Goal: Task Accomplishment & Management: Use online tool/utility

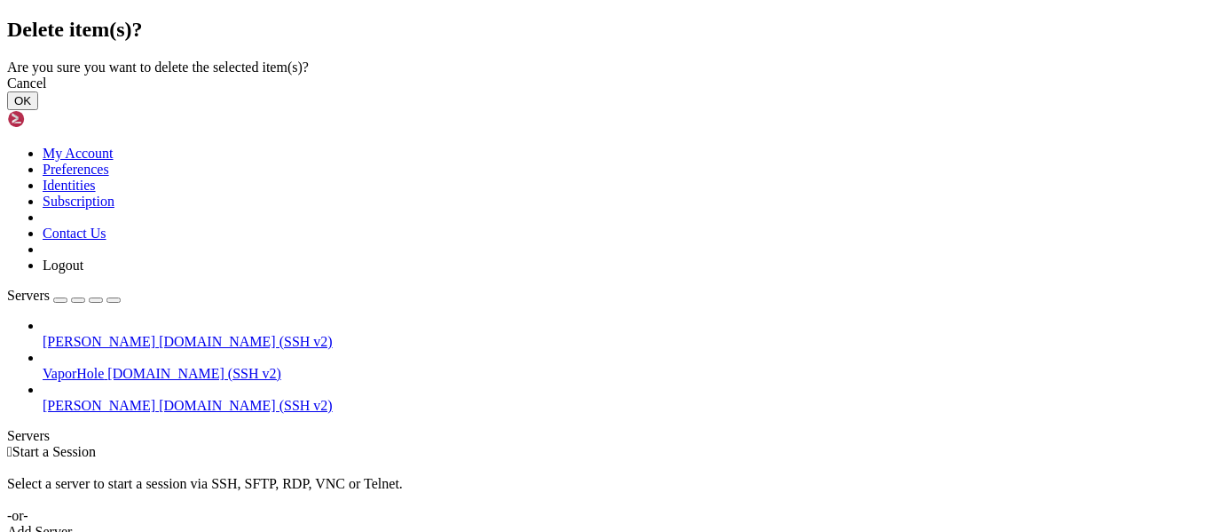
click at [38, 110] on button "OK" at bounding box center [22, 100] width 31 height 19
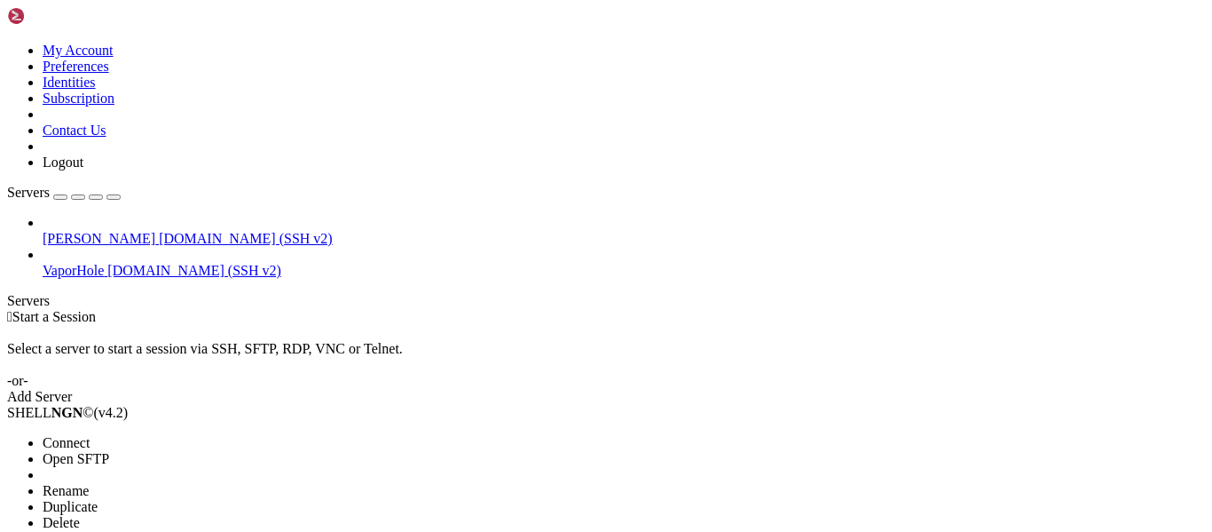
click at [72, 435] on span "Connect" at bounding box center [66, 442] width 47 height 15
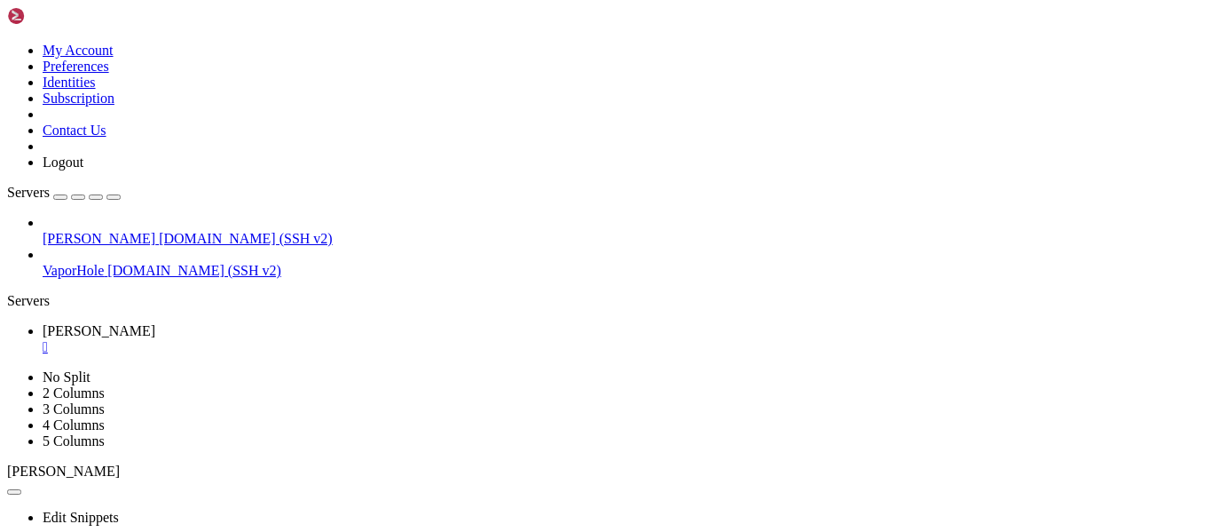
scroll to position [590, 0]
drag, startPoint x: 198, startPoint y: 824, endPoint x: 29, endPoint y: 822, distance: 168.6
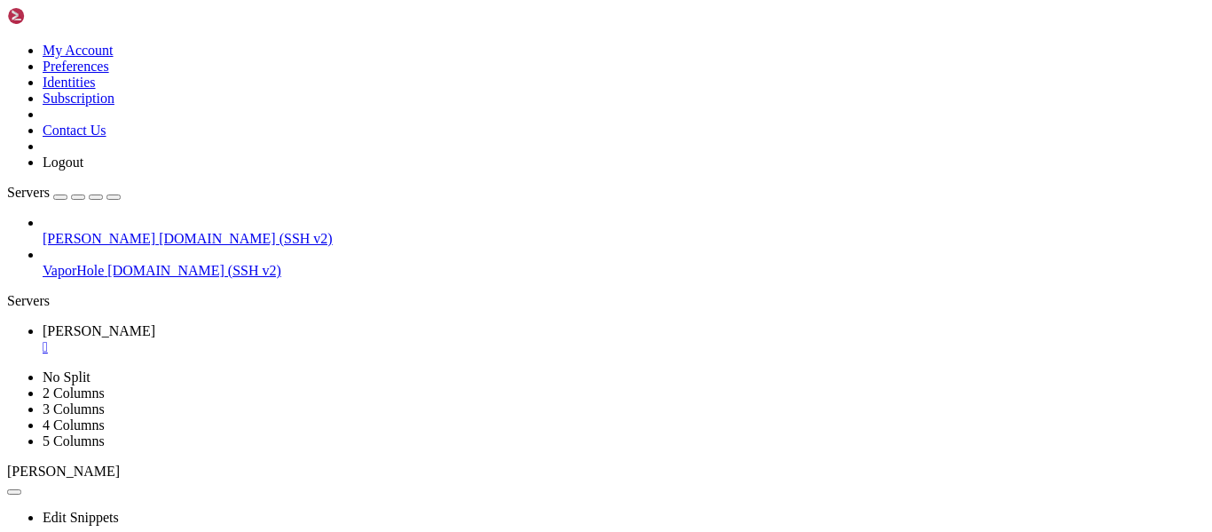
scroll to position [877, 0]
drag, startPoint x: 262, startPoint y: 921, endPoint x: 296, endPoint y: 1020, distance: 104.4
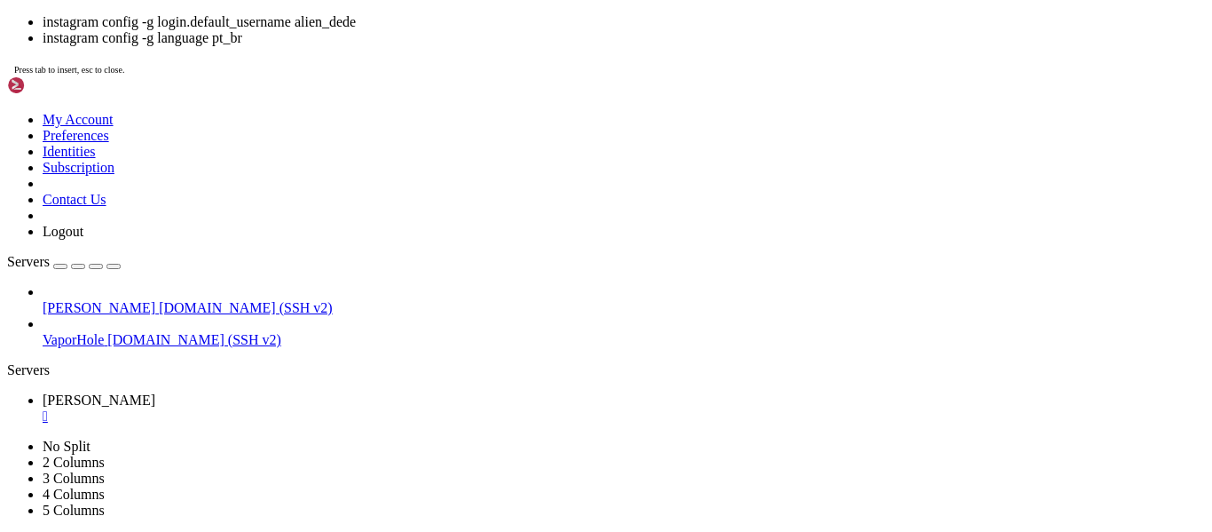
drag, startPoint x: 169, startPoint y: 875, endPoint x: 17, endPoint y: 878, distance: 151.8
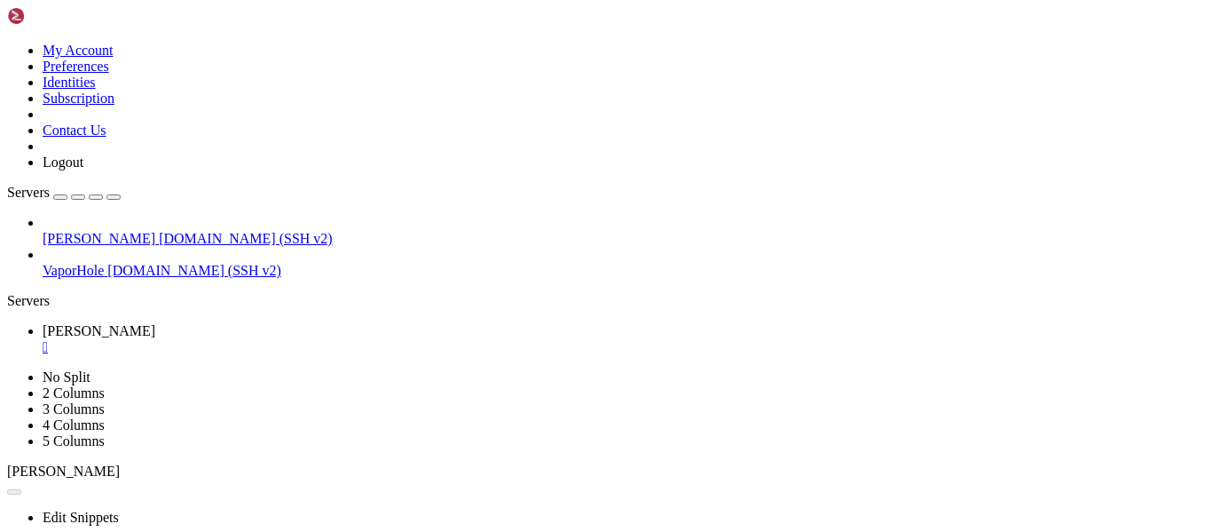
scroll to position [4620, 0]
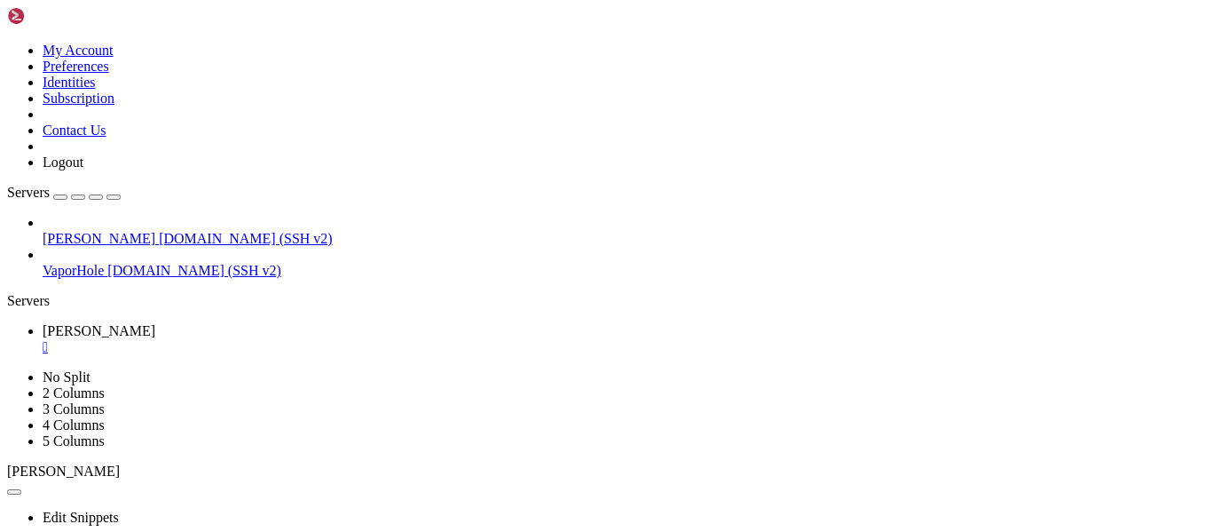
scroll to position [8988, 0]
drag, startPoint x: 409, startPoint y: 1020, endPoint x: 237, endPoint y: 640, distance: 417.1
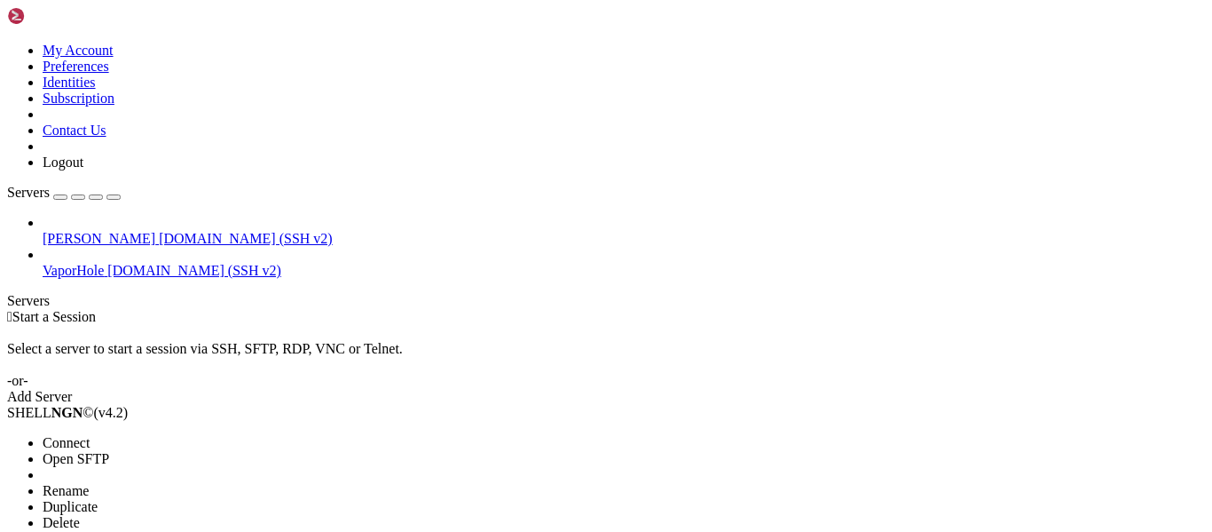
click at [72, 435] on span "Connect" at bounding box center [66, 442] width 47 height 15
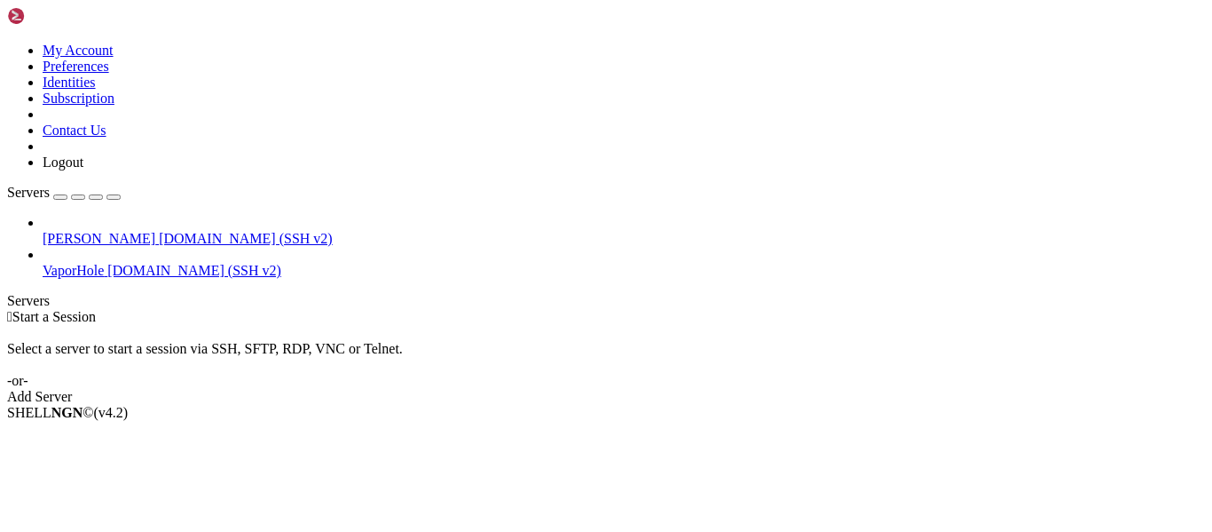
click at [53, 231] on span "[PERSON_NAME]" at bounding box center [99, 238] width 113 height 15
click at [75, 435] on span "Connect" at bounding box center [66, 442] width 47 height 15
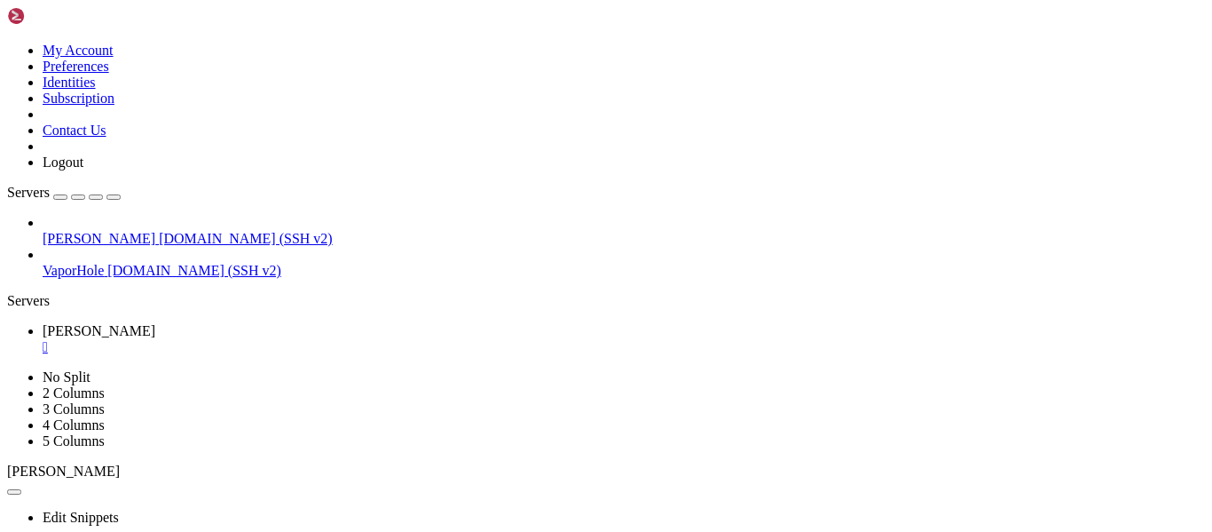
scroll to position [185, 0]
drag, startPoint x: 573, startPoint y: 1021, endPoint x: 533, endPoint y: 980, distance: 57.1
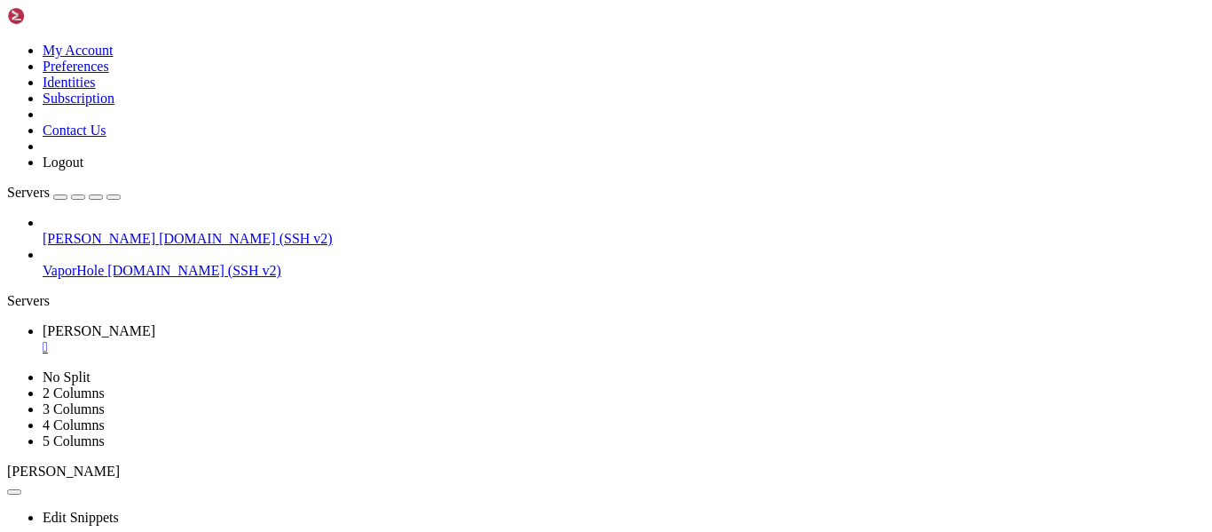
scroll to position [0, 0]
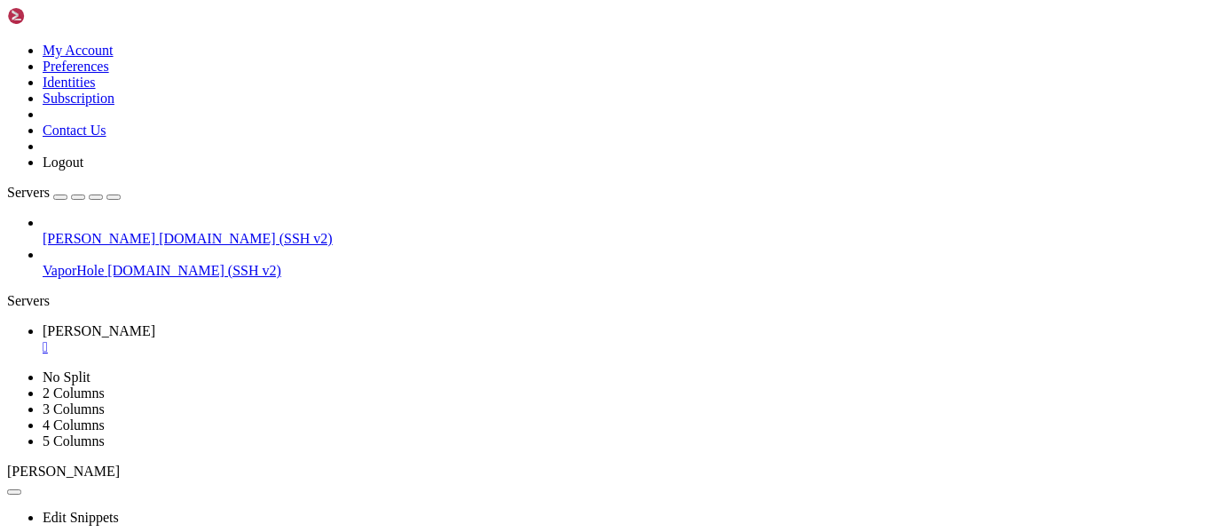
drag, startPoint x: 568, startPoint y: 1023, endPoint x: 428, endPoint y: 605, distance: 440.9
click html "Page up ┌──────────────────────────────────────────────────────────────────────…"
